Goal: Transaction & Acquisition: Purchase product/service

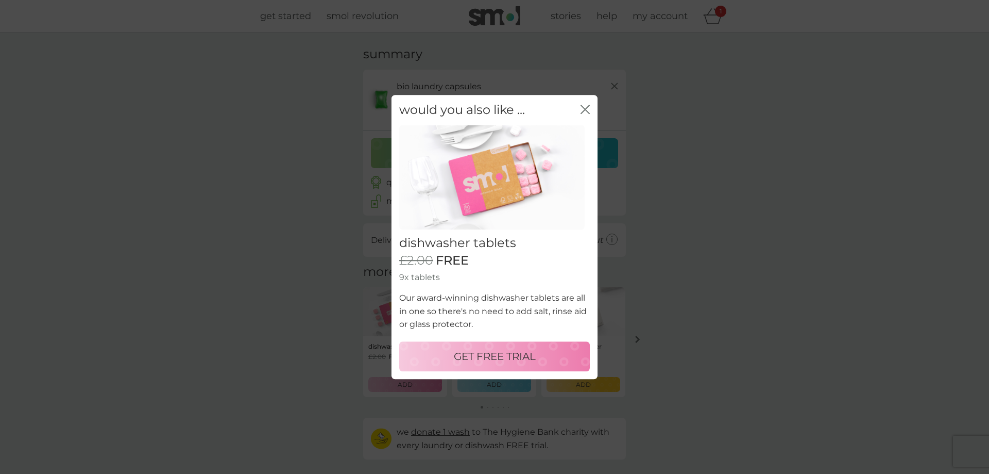
click at [477, 361] on p "GET FREE TRIAL" at bounding box center [495, 356] width 82 height 16
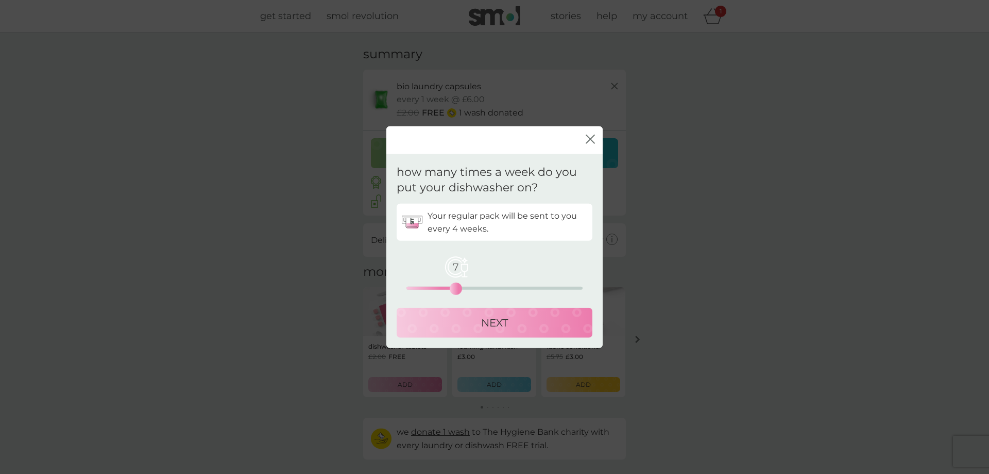
drag, startPoint x: 406, startPoint y: 291, endPoint x: 456, endPoint y: 290, distance: 50.0
click at [456, 290] on div "7" at bounding box center [456, 288] width 4 height 4
click at [490, 322] on p "NEXT" at bounding box center [494, 322] width 27 height 16
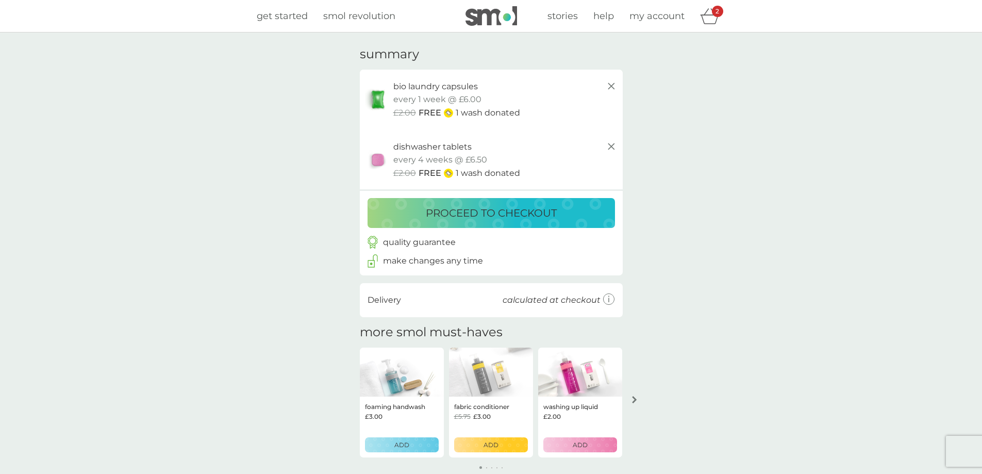
click at [491, 213] on p "proceed to checkout" at bounding box center [491, 213] width 131 height 16
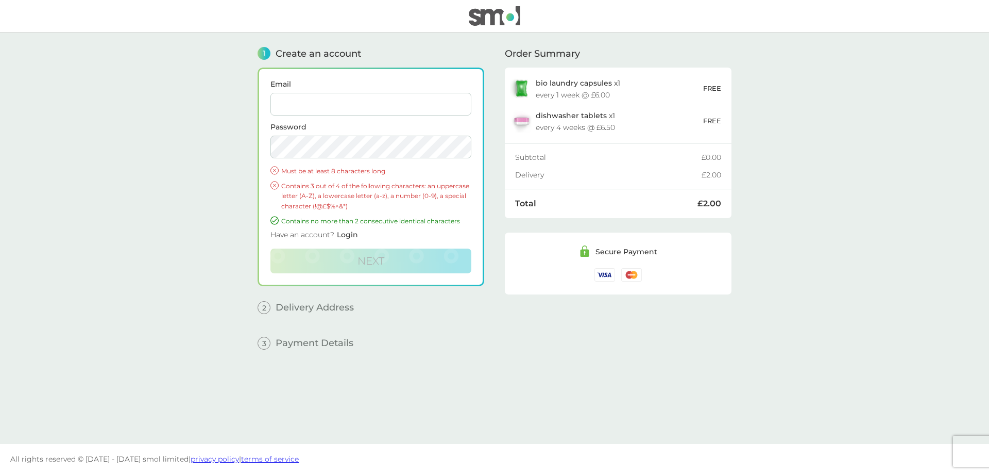
click at [304, 103] on input "Email" at bounding box center [371, 104] width 201 height 23
type input "[EMAIL_ADDRESS][DOMAIN_NAME]"
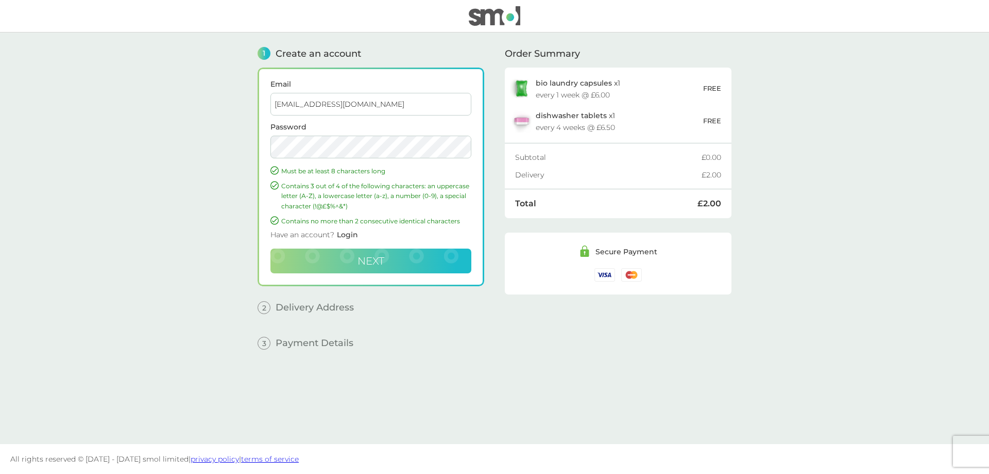
click at [367, 265] on span "Next" at bounding box center [371, 261] width 27 height 12
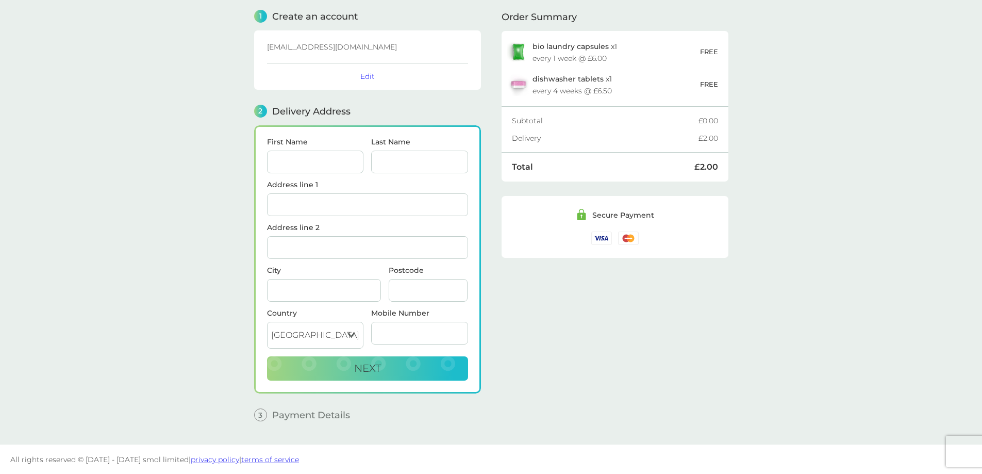
scroll to position [38, 0]
click at [335, 162] on input "First Name" at bounding box center [315, 161] width 97 height 23
type input "[PERSON_NAME]"
type input "C J City Properties LTD"
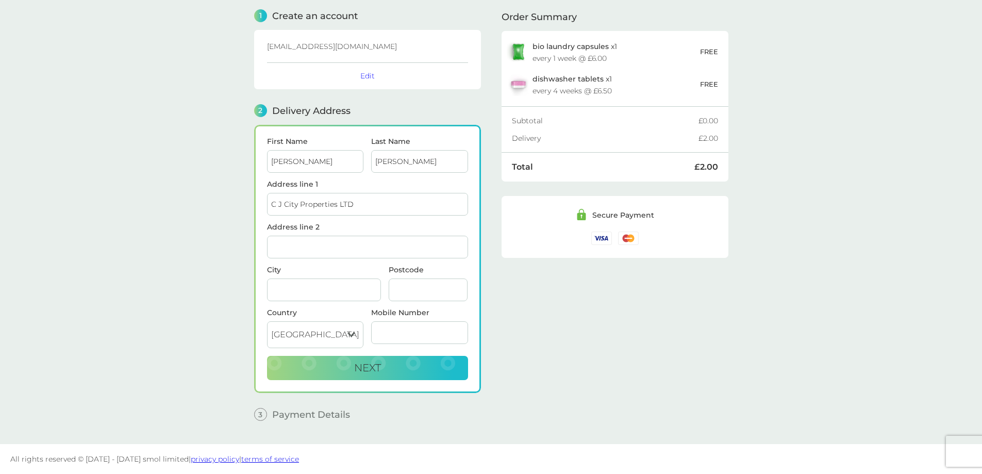
type input "[STREET_ADDRESS][PERSON_NAME]"
type input "[GEOGRAPHIC_DATA]"
type input "CA1 2EX"
type input "07802427835"
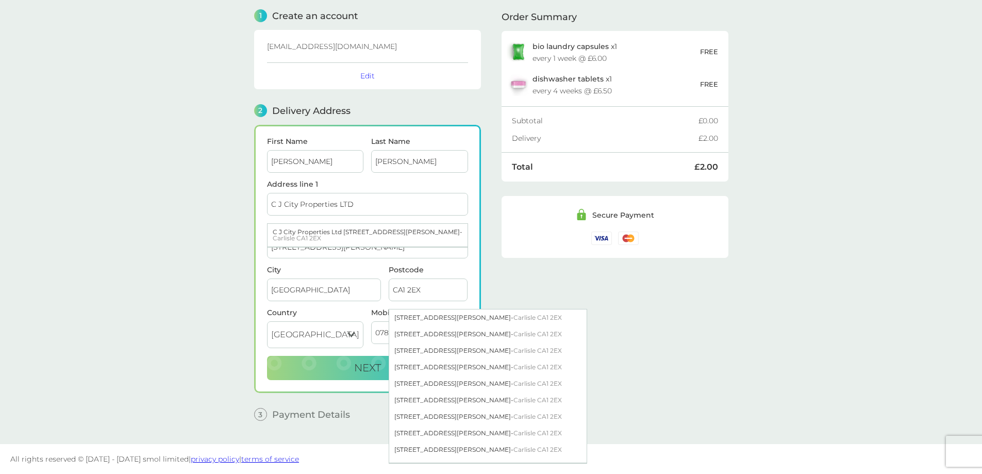
click at [795, 248] on main "1 Create an account [EMAIL_ADDRESS][DOMAIN_NAME] Edit 2 Delivery Address First …" at bounding box center [491, 219] width 982 height 449
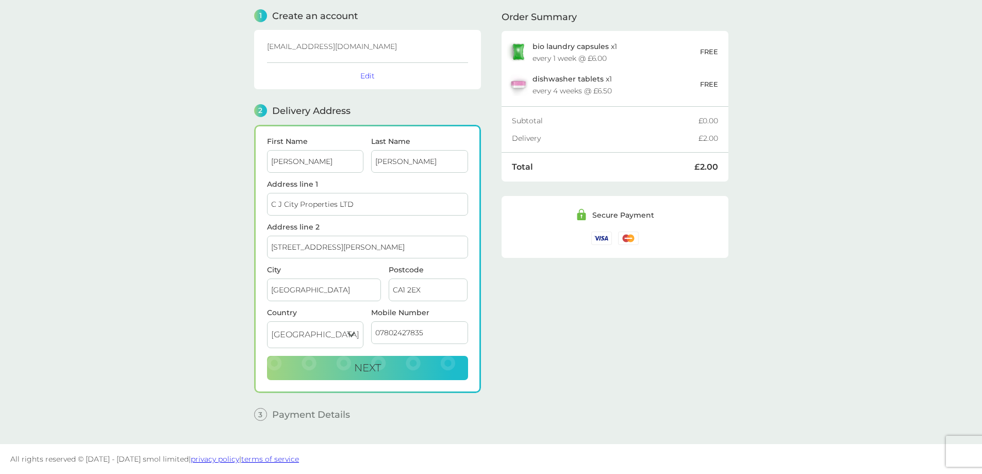
drag, startPoint x: 342, startPoint y: 250, endPoint x: 229, endPoint y: 249, distance: 112.9
click at [229, 249] on main "1 Create an account [EMAIL_ADDRESS][DOMAIN_NAME] Edit 2 Delivery Address First …" at bounding box center [491, 219] width 982 height 449
type input "Ravenside"
drag, startPoint x: 451, startPoint y: 287, endPoint x: 340, endPoint y: 291, distance: 110.9
click at [340, 291] on div "City [GEOGRAPHIC_DATA] Postcode CA1 2EX" at bounding box center [367, 287] width 209 height 43
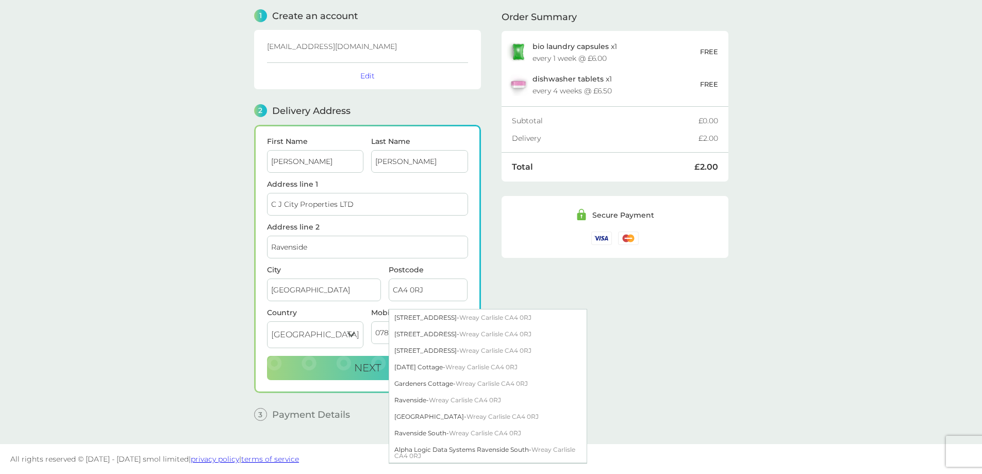
type input "CA4 0RJ"
click at [346, 247] on input "Ravenside" at bounding box center [367, 246] width 201 height 23
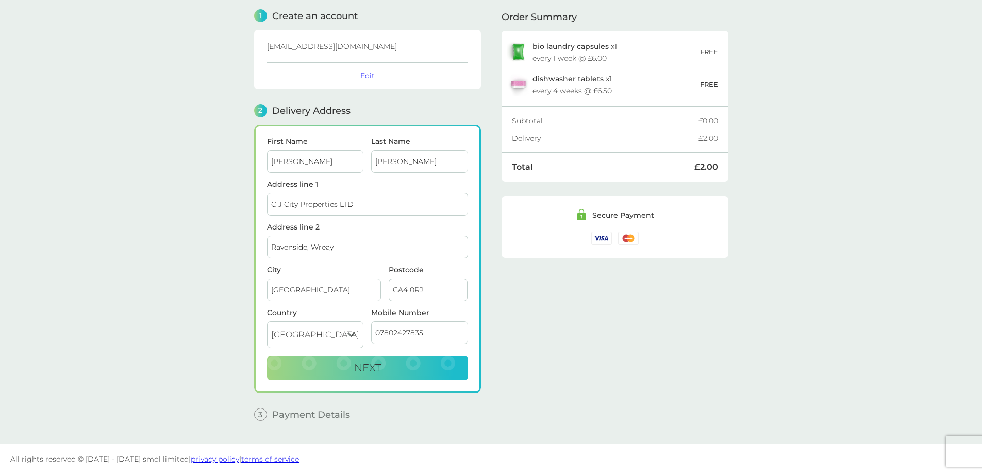
type input "Ravenside, Wreay"
click at [686, 368] on div "Order Summary bio laundry capsules x 1 every 1 week @ £6.00 FREE dishwasher tab…" at bounding box center [614, 211] width 227 height 433
click at [383, 370] on button "Next" at bounding box center [367, 368] width 201 height 25
checkbox input "true"
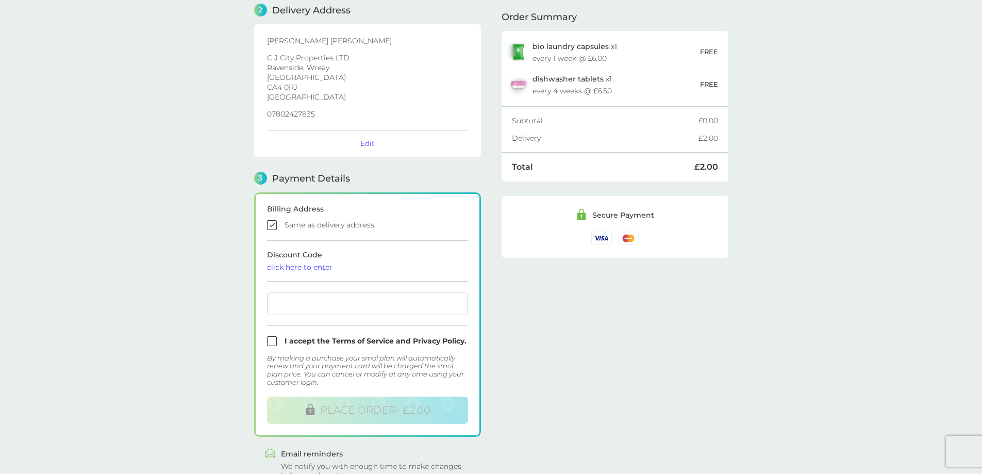
scroll to position [190, 0]
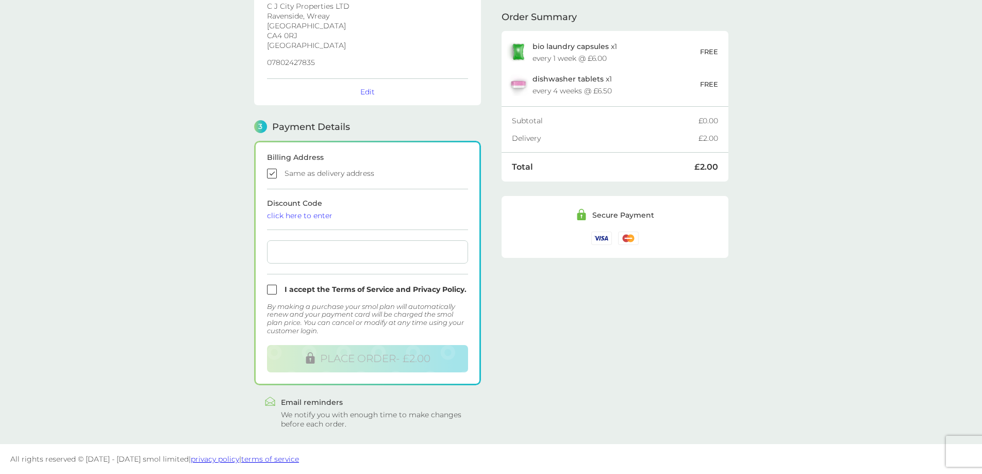
click at [274, 292] on input "checkbox" at bounding box center [367, 289] width 201 height 10
checkbox input "true"
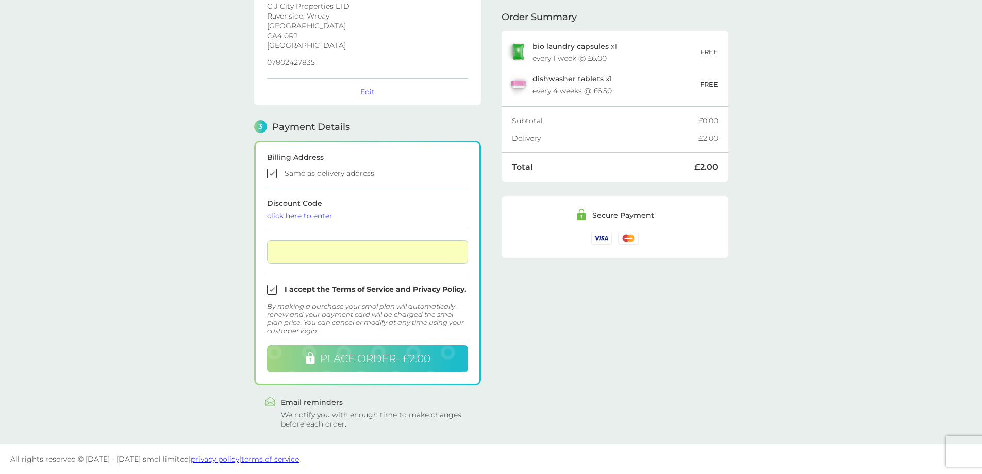
click at [364, 359] on span "PLACE ORDER - £2.00" at bounding box center [375, 358] width 110 height 12
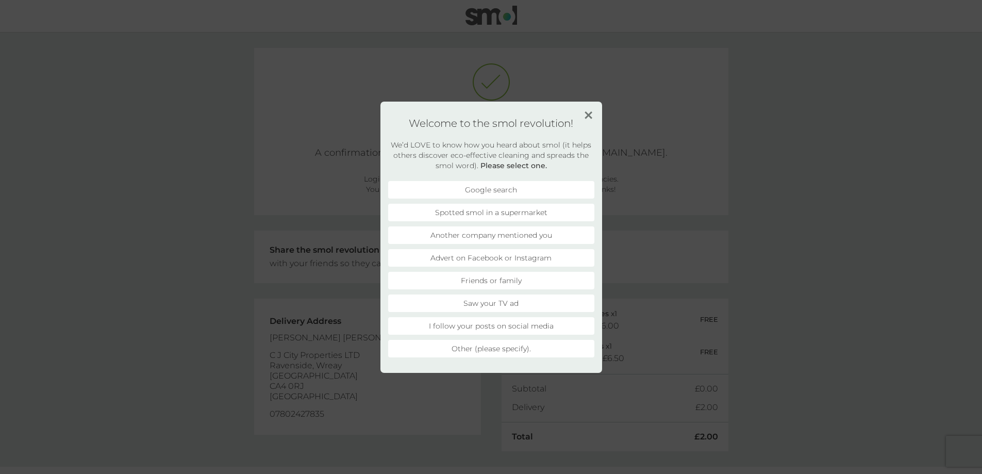
click at [508, 278] on li "Friends or family" at bounding box center [491, 281] width 206 height 18
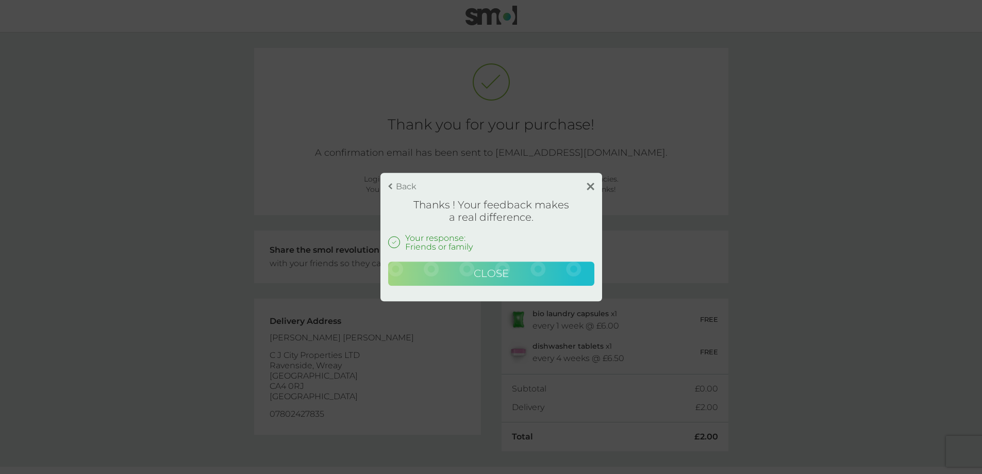
click at [478, 269] on span "Close" at bounding box center [491, 273] width 35 height 12
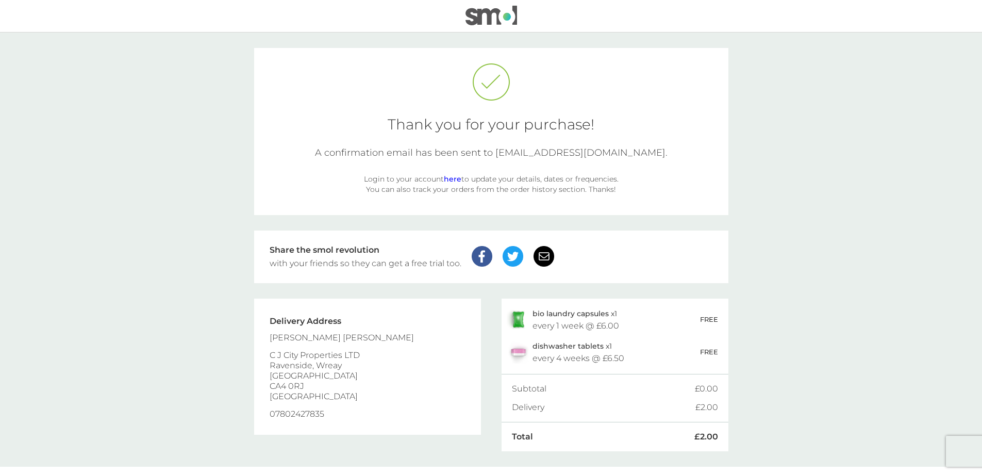
click at [500, 17] on img at bounding box center [491, 16] width 52 height 20
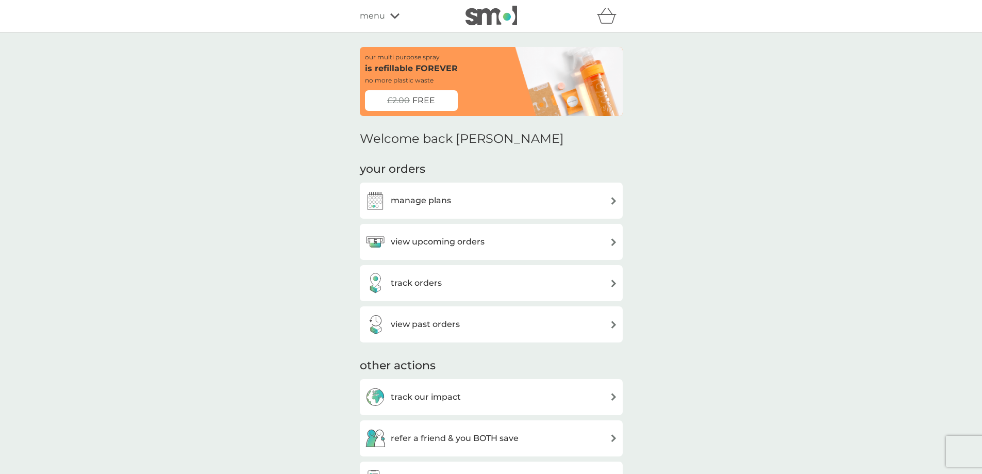
scroll to position [52, 0]
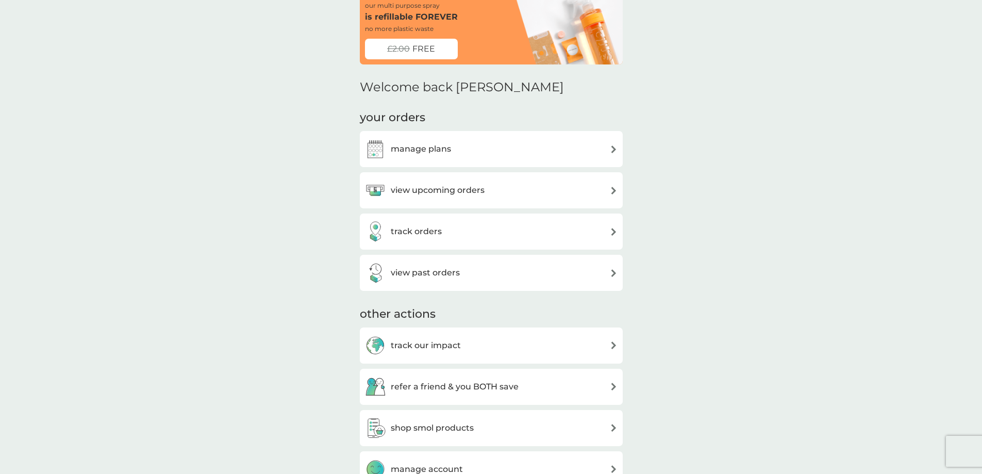
click at [603, 271] on div "view past orders" at bounding box center [491, 272] width 252 height 21
